Goal: Transaction & Acquisition: Purchase product/service

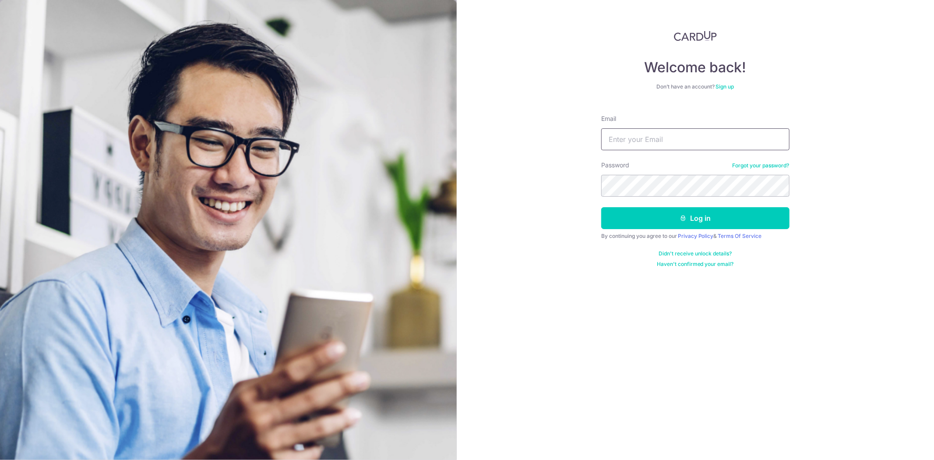
drag, startPoint x: 0, startPoint y: 0, endPoint x: 619, endPoint y: 134, distance: 633.0
click at [619, 134] on input "Email" at bounding box center [695, 139] width 188 height 22
type input "kaitingfoo@gmail.com"
click at [667, 218] on button "Log in" at bounding box center [695, 218] width 188 height 22
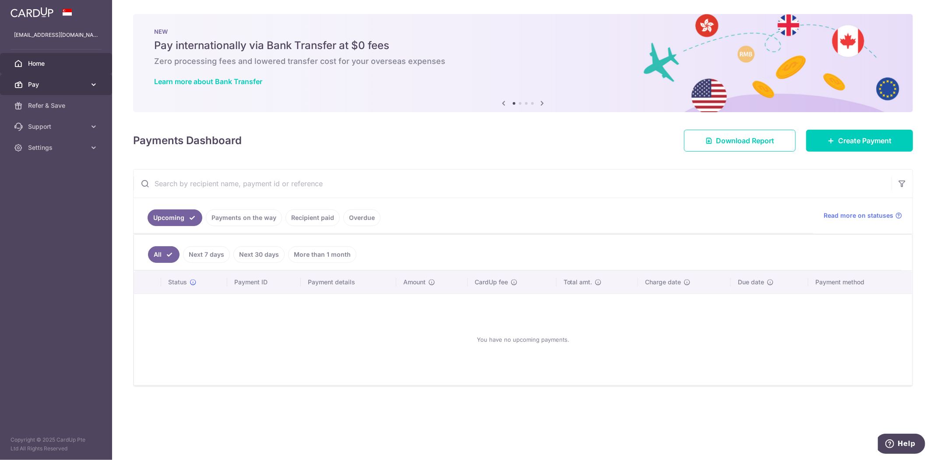
click at [32, 85] on span "Pay" at bounding box center [57, 84] width 58 height 9
click at [47, 109] on span "Payments" at bounding box center [57, 105] width 58 height 9
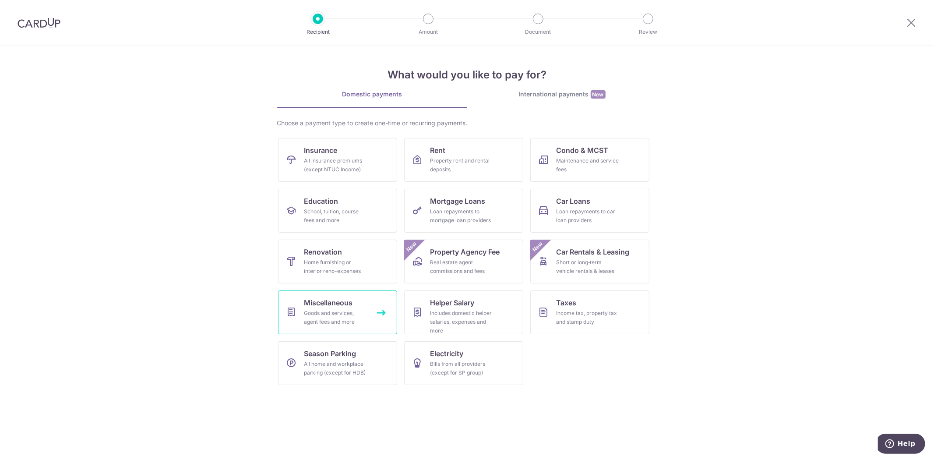
click at [361, 315] on div "Goods and services, agent fees and more" at bounding box center [335, 318] width 63 height 18
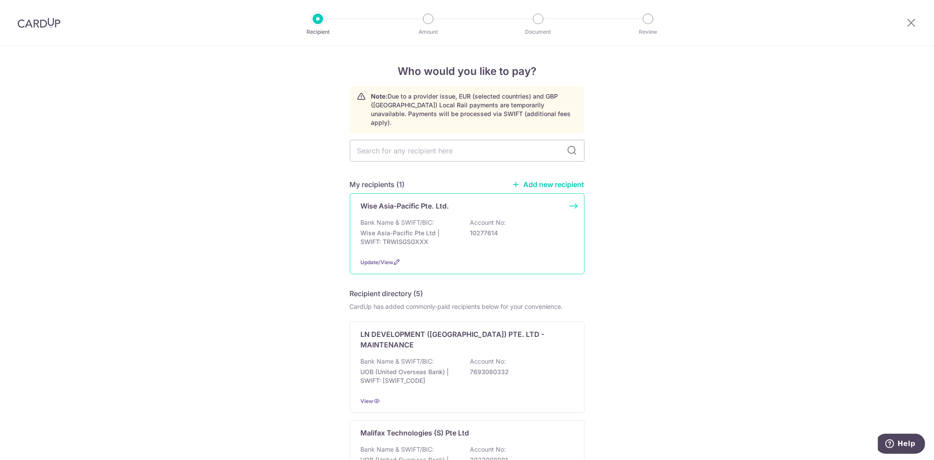
click at [423, 218] on p "Bank Name & SWIFT/BIC:" at bounding box center [398, 222] width 74 height 9
